Goal: Task Accomplishment & Management: Manage account settings

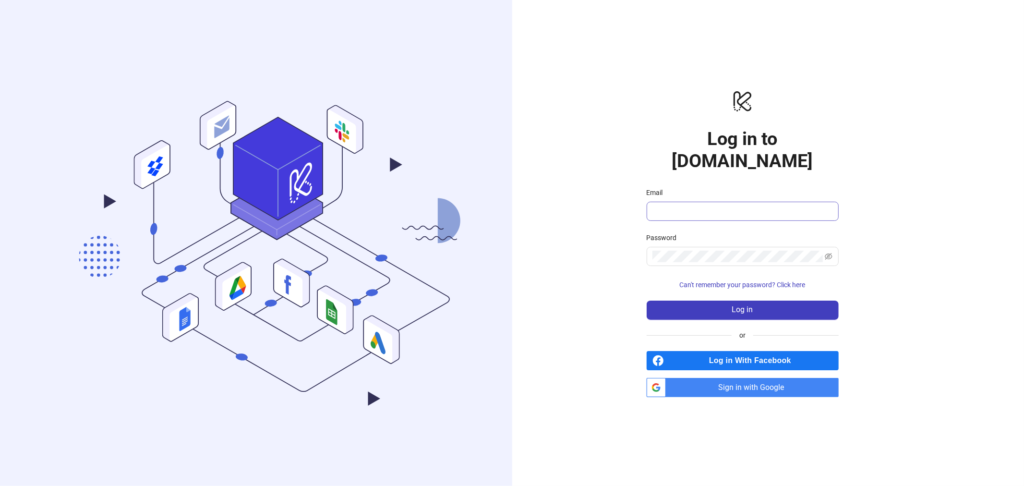
click at [691, 202] on span at bounding box center [742, 211] width 192 height 19
click at [0, 485] on com-1password-button at bounding box center [0, 486] width 0 height 0
click at [720, 189] on div "Email" at bounding box center [742, 194] width 192 height 14
click at [713, 205] on input "Email" at bounding box center [741, 211] width 179 height 12
type input "**********"
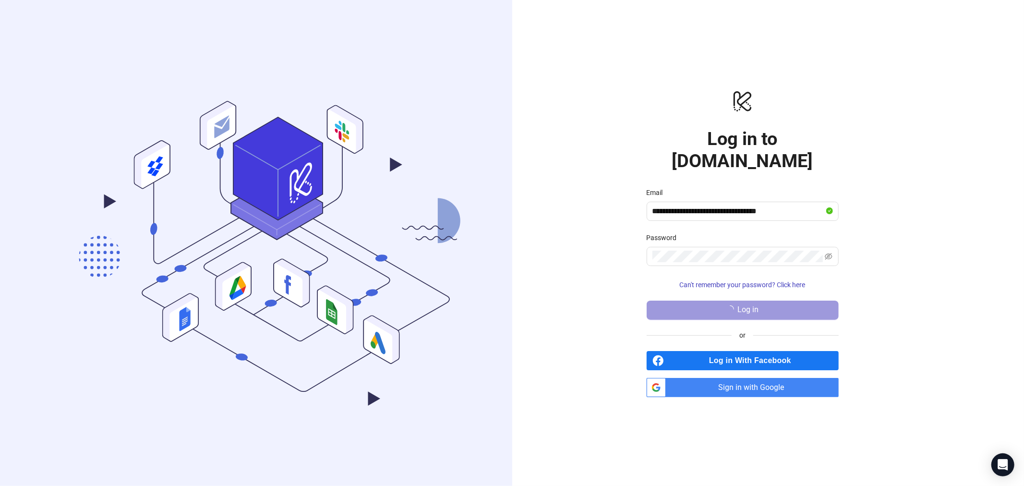
drag, startPoint x: 710, startPoint y: 300, endPoint x: 696, endPoint y: 295, distance: 15.3
click at [710, 300] on button "Log in" at bounding box center [742, 309] width 192 height 19
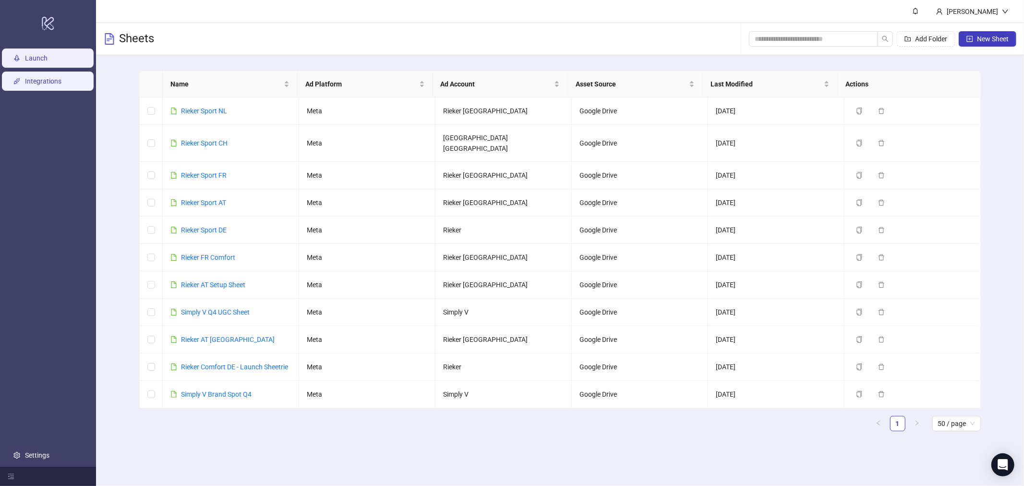
click at [43, 84] on link "Integrations" at bounding box center [43, 81] width 36 height 8
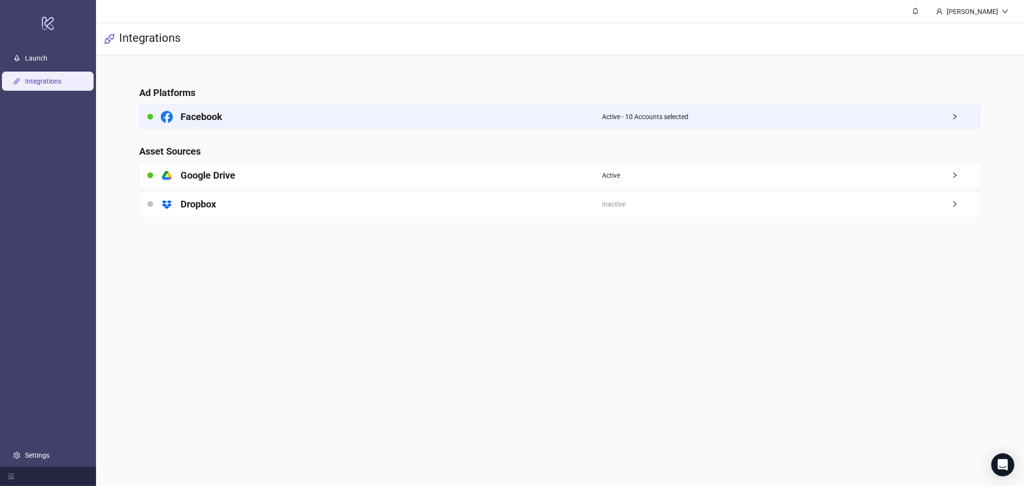
click at [270, 111] on div "Facebook" at bounding box center [371, 117] width 462 height 24
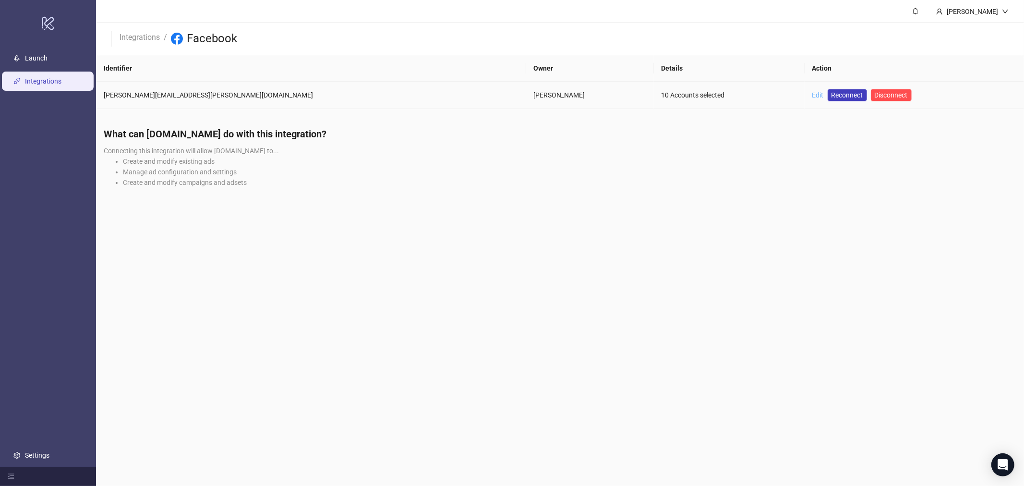
click at [812, 92] on link "Edit" at bounding box center [818, 95] width 12 height 8
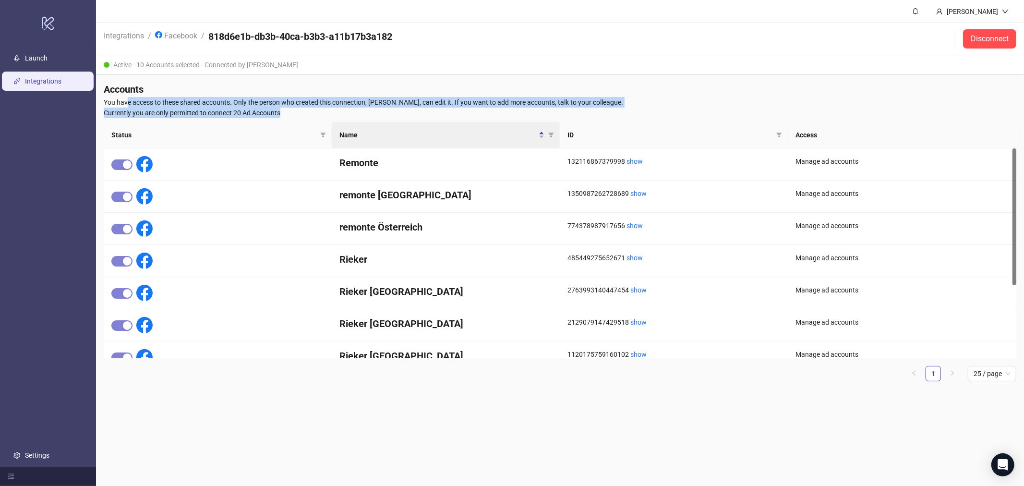
drag, startPoint x: 127, startPoint y: 101, endPoint x: 411, endPoint y: 108, distance: 284.2
click at [411, 108] on div "Accounts You have access to these shared accounts. Only the person who created …" at bounding box center [560, 236] width 928 height 322
click at [411, 108] on span "Currently you are only permitted to connect 20 Ad Accounts" at bounding box center [560, 113] width 912 height 11
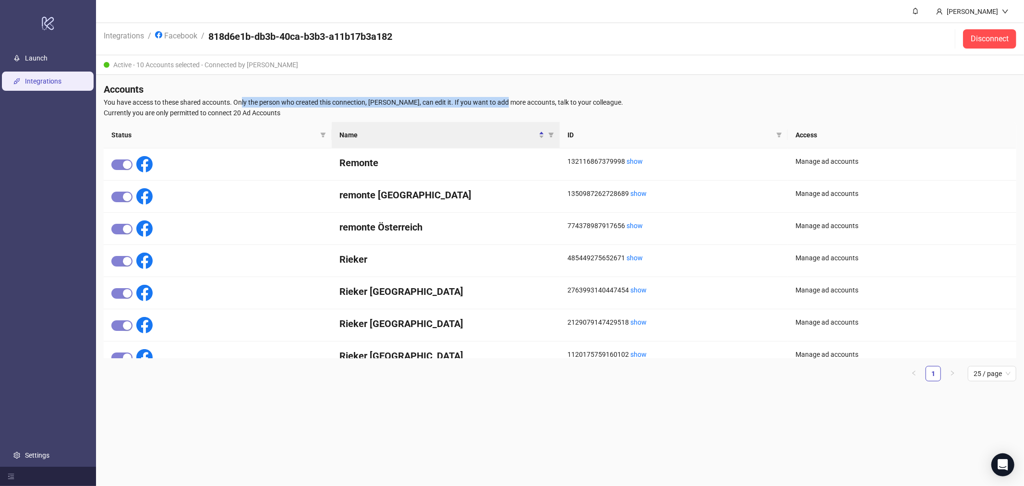
drag, startPoint x: 243, startPoint y: 98, endPoint x: 497, endPoint y: 104, distance: 254.4
click at [497, 104] on span "You have access to these shared accounts. Only the person who created this conn…" at bounding box center [560, 102] width 912 height 11
click at [467, 103] on span "You have access to these shared accounts. Only the person who created this conn…" at bounding box center [560, 102] width 912 height 11
drag, startPoint x: 325, startPoint y: 103, endPoint x: 486, endPoint y: 106, distance: 161.3
click at [486, 106] on span "You have access to these shared accounts. Only the person who created this conn…" at bounding box center [560, 102] width 912 height 11
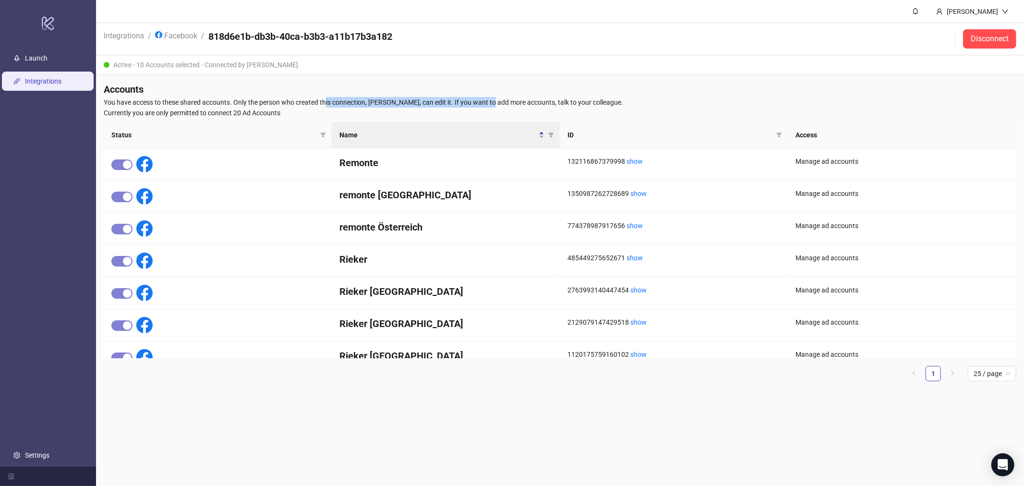
click at [435, 101] on span "You have access to these shared accounts. Only the person who created this conn…" at bounding box center [560, 102] width 912 height 11
